Goal: Transaction & Acquisition: Purchase product/service

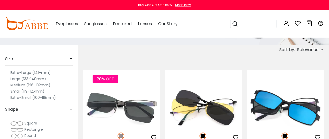
scroll to position [62, 0]
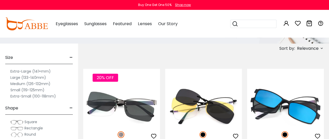
click at [43, 82] on label "Medium (126-132mm)" at bounding box center [30, 84] width 40 height 6
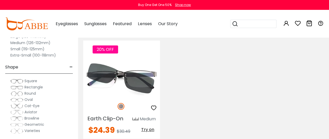
scroll to position [93, 0]
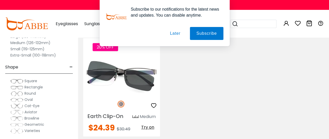
click at [32, 88] on span "Rectangle" at bounding box center [33, 87] width 18 height 5
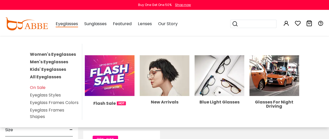
click at [71, 27] on span "Eyeglasses" at bounding box center [67, 24] width 22 height 7
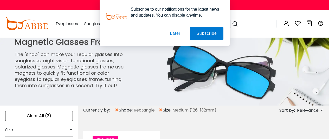
click at [0, 0] on button "Later" at bounding box center [0, 0] width 0 height 0
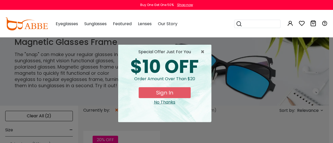
click at [329, 12] on div "0 0 Eyeglasses Women's Eyeglasses" at bounding box center [166, 23] width 333 height 27
click at [171, 105] on div "No Thanks" at bounding box center [164, 102] width 85 height 6
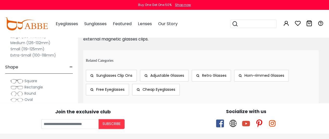
scroll to position [262, 0]
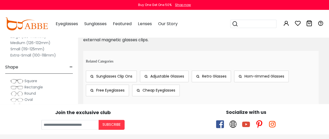
click at [29, 81] on span "Square" at bounding box center [30, 81] width 13 height 5
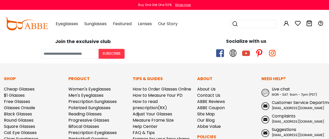
scroll to position [335, 0]
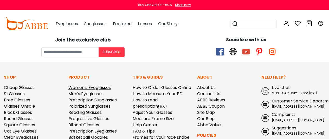
click at [108, 91] on link "Women's Eyeglasses" at bounding box center [89, 88] width 42 height 6
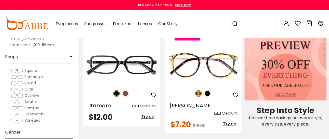
scroll to position [221, 0]
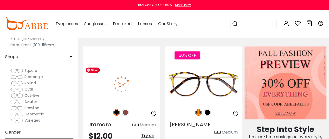
click at [127, 89] on img at bounding box center [121, 84] width 77 height 38
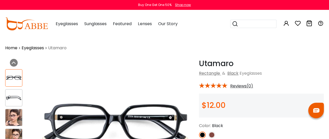
click at [213, 136] on img at bounding box center [211, 135] width 7 height 7
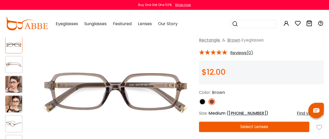
scroll to position [34, 0]
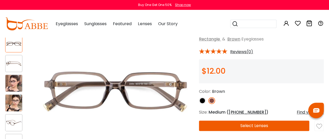
click at [14, 103] on img at bounding box center [13, 103] width 17 height 17
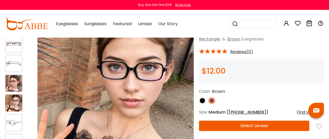
click at [13, 84] on img at bounding box center [13, 83] width 17 height 17
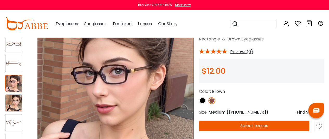
click at [204, 134] on div "Utamaro Brown Rectangle & Brown Eyeglasses * Reviews(0)" at bounding box center [261, 100] width 125 height 151
